Goal: Task Accomplishment & Management: Use online tool/utility

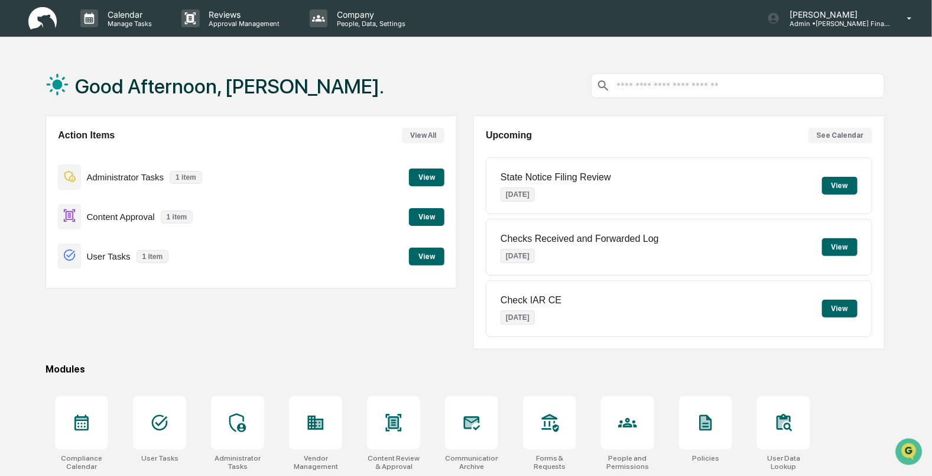
click at [110, 214] on p "Content Approval" at bounding box center [121, 216] width 68 height 10
click at [437, 216] on button "View" at bounding box center [426, 217] width 35 height 18
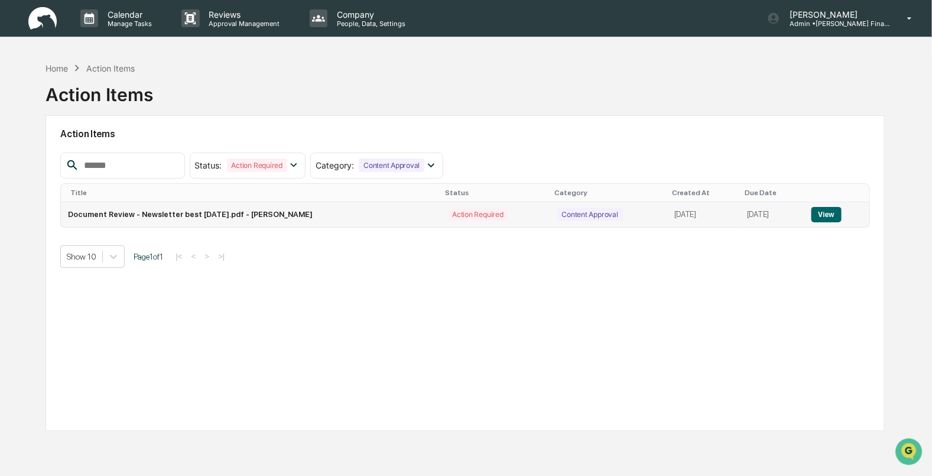
click at [827, 220] on button "View" at bounding box center [826, 214] width 30 height 15
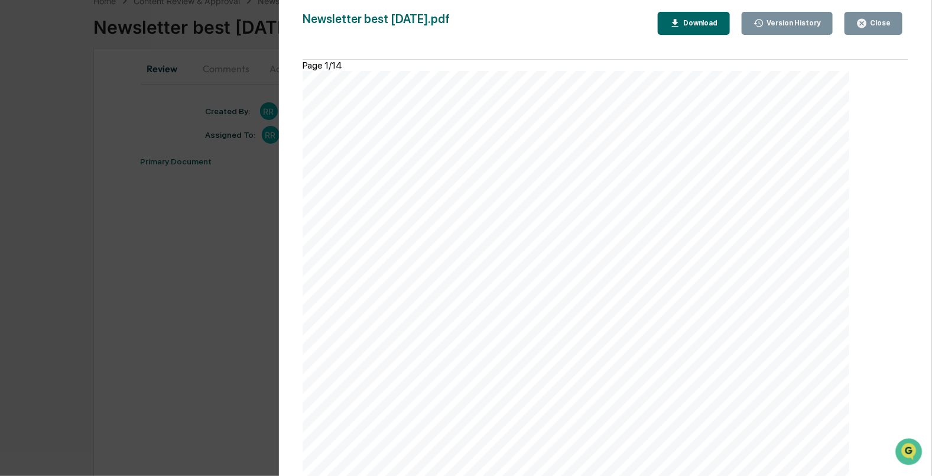
scroll to position [136, 0]
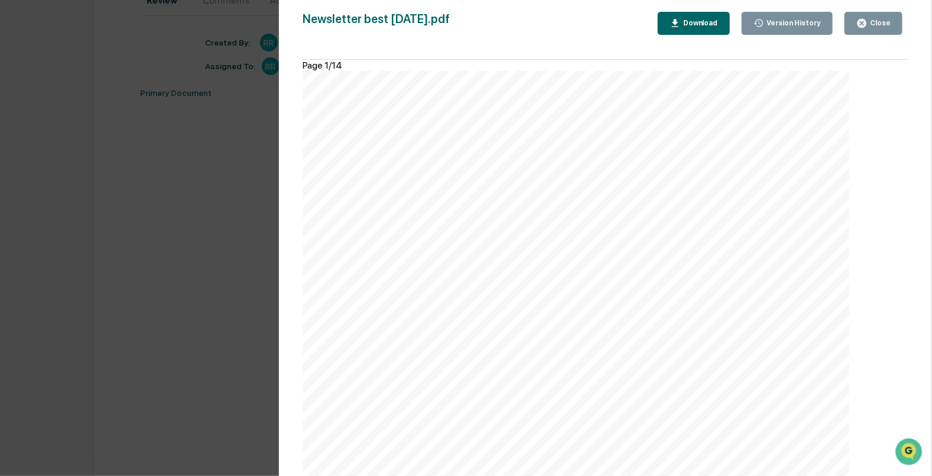
click at [876, 32] on button "Close" at bounding box center [873, 23] width 58 height 23
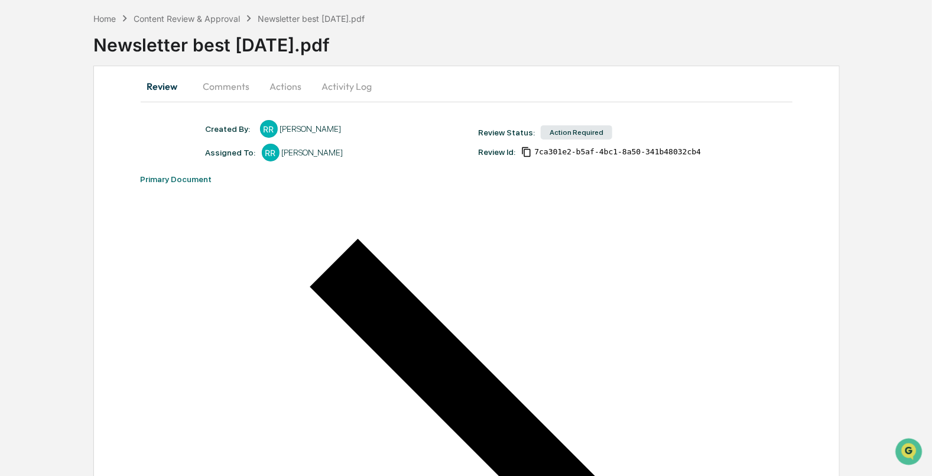
scroll to position [0, 0]
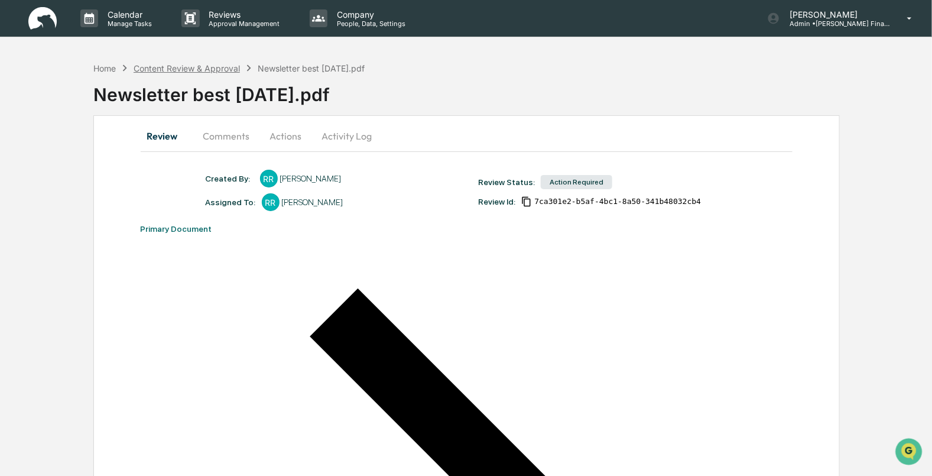
click at [186, 69] on div "Content Review & Approval" at bounding box center [187, 68] width 106 height 10
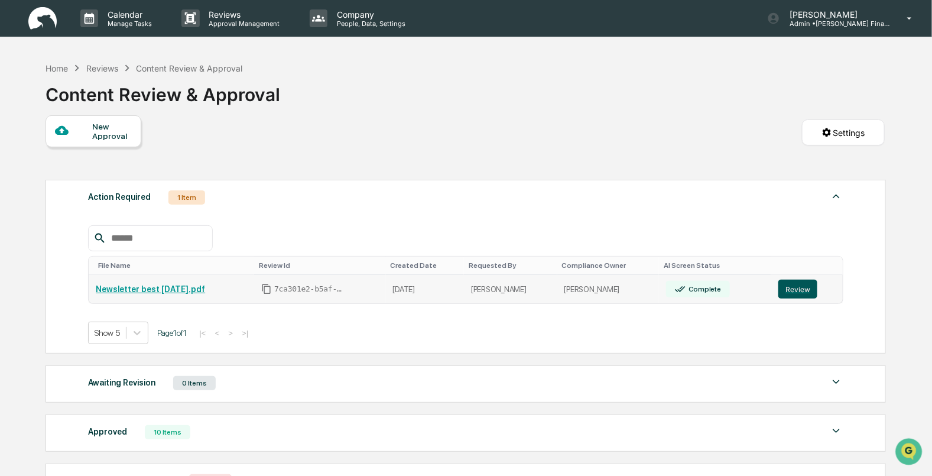
click at [796, 286] on button "Review" at bounding box center [797, 288] width 39 height 19
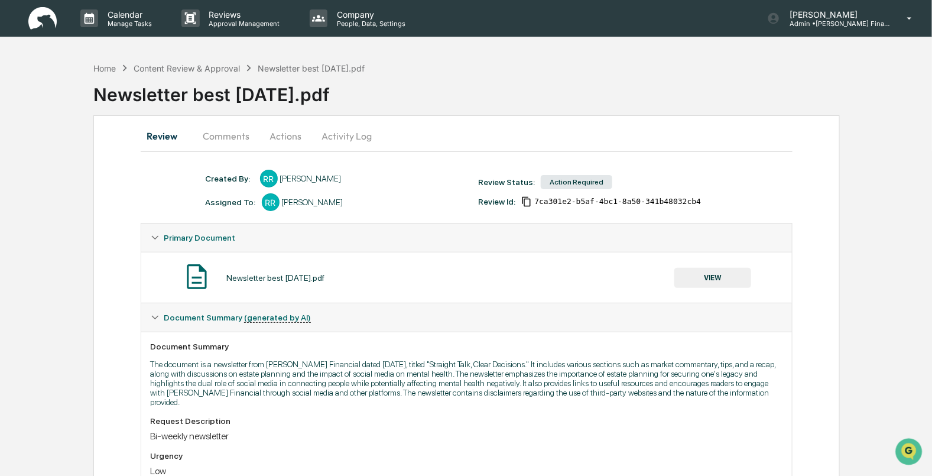
click at [304, 136] on button "Actions" at bounding box center [285, 136] width 53 height 28
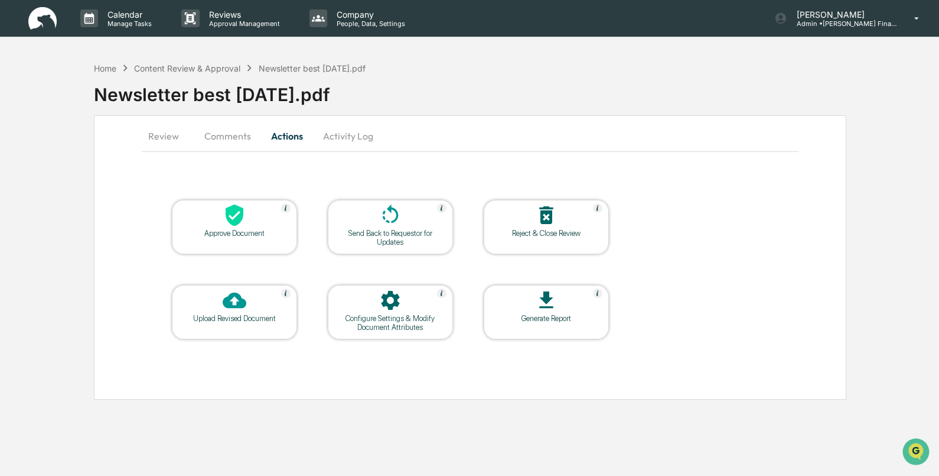
click at [229, 232] on div "Approve Document" at bounding box center [234, 233] width 106 height 9
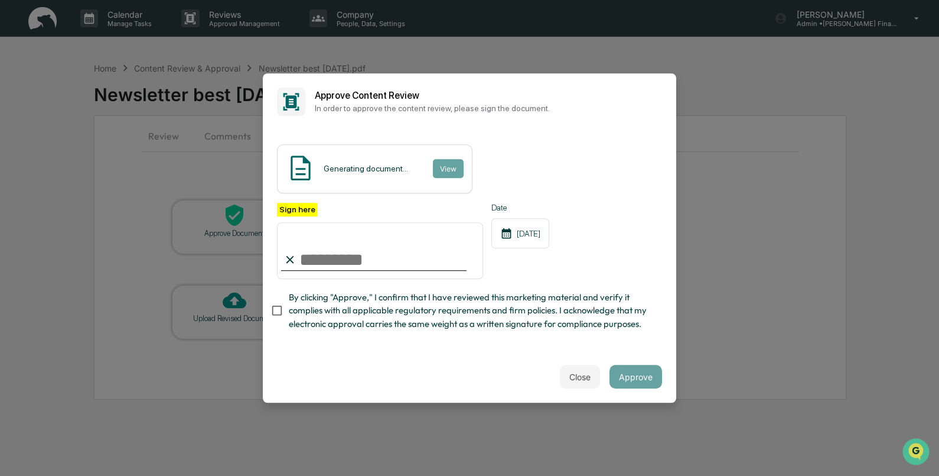
click at [344, 271] on div at bounding box center [374, 269] width 186 height 1
click at [324, 255] on input "Sign here" at bounding box center [380, 250] width 206 height 57
type input "**********"
click at [658, 369] on button "Approve" at bounding box center [636, 377] width 53 height 24
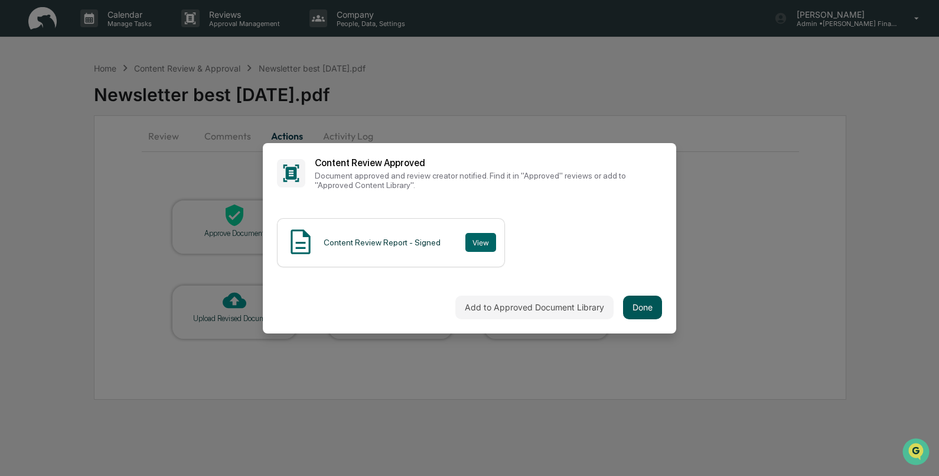
click at [637, 295] on button "Done" at bounding box center [642, 307] width 39 height 24
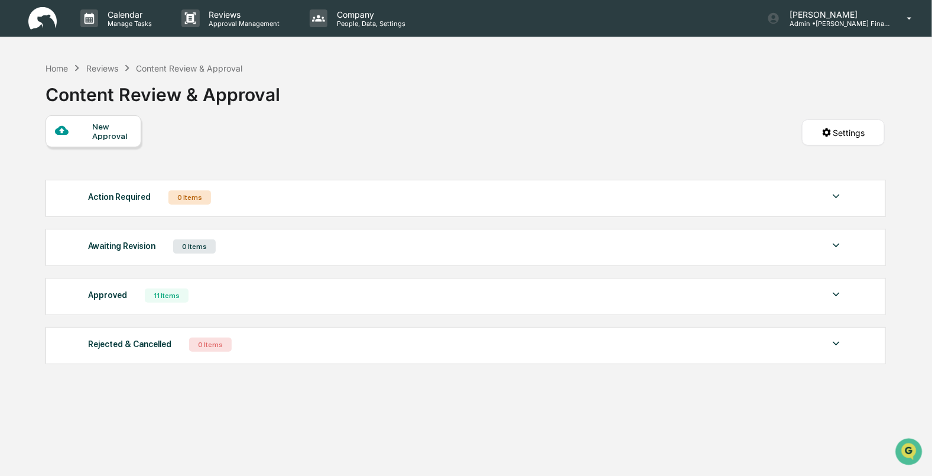
click at [39, 14] on img at bounding box center [42, 18] width 28 height 23
